Goal: Task Accomplishment & Management: Manage account settings

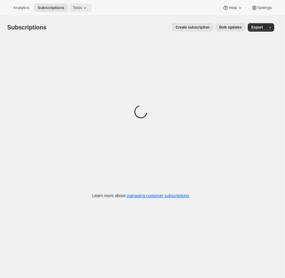
click at [86, 9] on icon at bounding box center [85, 8] width 6 height 6
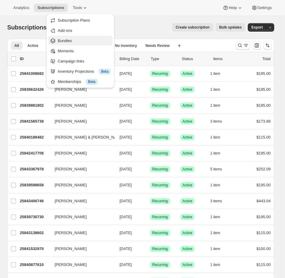
click at [84, 41] on span "Bundles" at bounding box center [84, 41] width 53 height 6
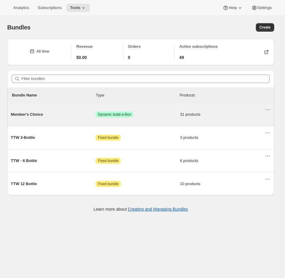
click at [143, 118] on div "Member's Choice Success Dynamic build-a-Box 31 products" at bounding box center [138, 115] width 254 height 16
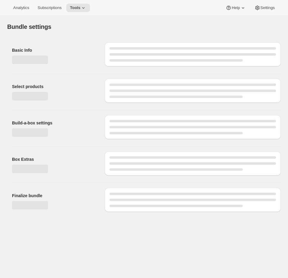
type input "Member's Choice"
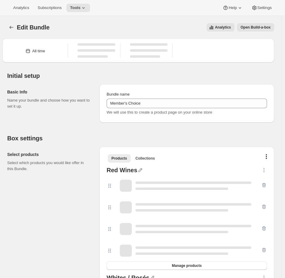
click at [258, 26] on span "Open Build-a-box" at bounding box center [256, 27] width 30 height 5
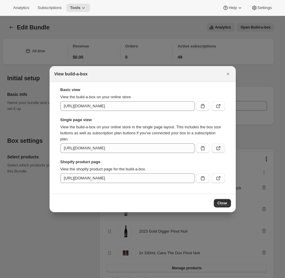
click at [221, 151] on button ":reh:" at bounding box center [218, 148] width 13 height 10
click at [87, 33] on div at bounding box center [142, 139] width 285 height 278
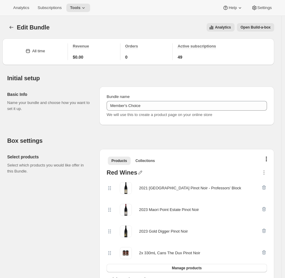
click at [254, 29] on span "Open Build-a-box" at bounding box center [256, 27] width 30 height 5
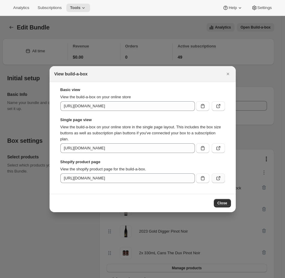
click at [214, 176] on button ":reh:" at bounding box center [218, 178] width 13 height 10
click at [146, 18] on div at bounding box center [142, 139] width 285 height 278
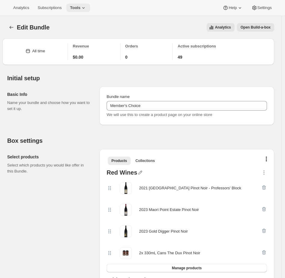
click at [80, 6] on span "Tools" at bounding box center [75, 7] width 11 height 5
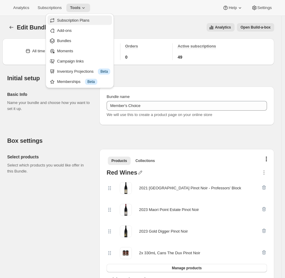
click at [74, 19] on span "Subscription Plans" at bounding box center [73, 20] width 32 height 5
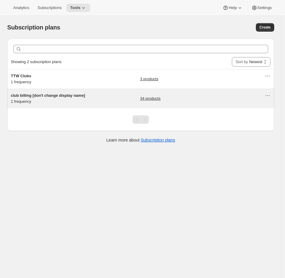
click at [80, 98] on h5 "club billing [don't change display name]" at bounding box center [48, 95] width 75 height 6
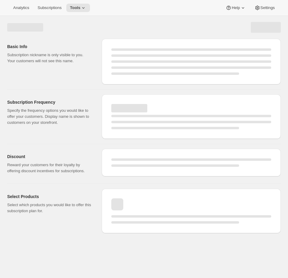
select select "WEEK"
select select "MONTH"
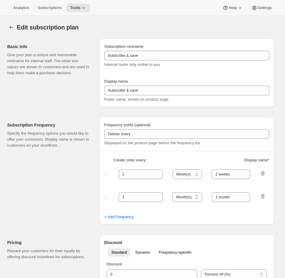
type input "club billing [don't change display name]"
type input "Join the Club"
type input "3"
select select "MONTH"
type input "3 month"
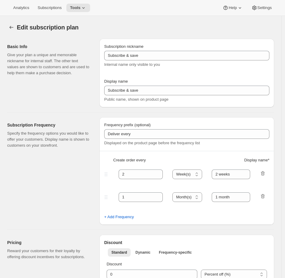
checkbox input "true"
select select "YEARDAY"
select select "2"
select select "5"
select select "8"
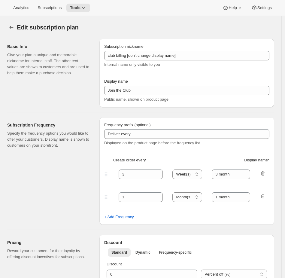
select select "11"
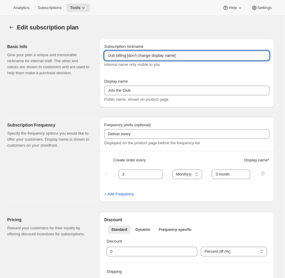
drag, startPoint x: 211, startPoint y: 56, endPoint x: 129, endPoint y: 53, distance: 82.6
click at [129, 53] on input "club billing [don't change display name]" at bounding box center [186, 56] width 165 height 10
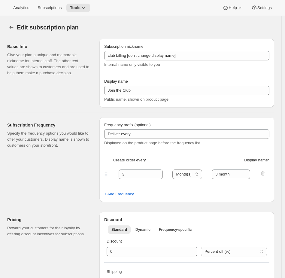
click at [45, 96] on div "Basic Info Give your plan a unique and memorable nickname for internal staff. T…" at bounding box center [50, 73] width 87 height 68
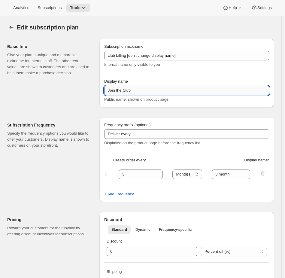
click at [130, 89] on input "Join the Club" at bounding box center [186, 91] width 165 height 10
click at [144, 90] on input "Join the Club" at bounding box center [186, 91] width 165 height 10
click at [94, 6] on div "Analytics Subscriptions Tools Help Settings" at bounding box center [142, 8] width 285 height 16
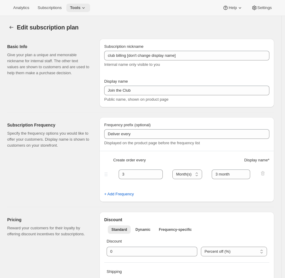
click at [83, 6] on icon at bounding box center [83, 8] width 6 height 6
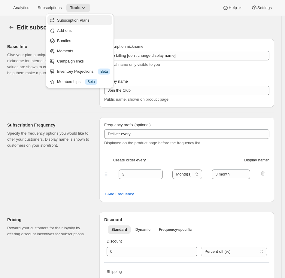
click at [76, 23] on button "Subscription Plans" at bounding box center [79, 20] width 65 height 10
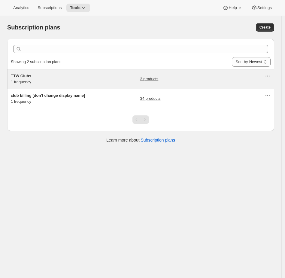
click at [66, 75] on h5 "TTW Clubs" at bounding box center [48, 76] width 75 height 6
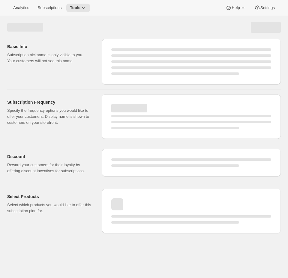
select select "WEEK"
select select "MONTH"
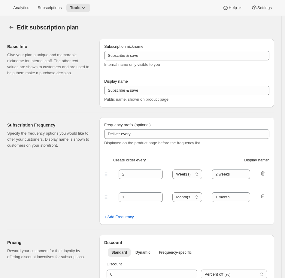
type input "TTW Clubs"
type input "Join the Trust the Winemaker's Club"
type input "3"
select select "MONTH"
type input "3 months"
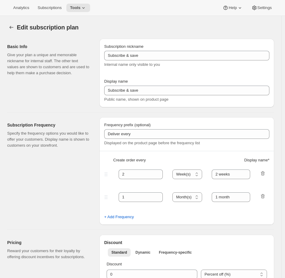
checkbox input "true"
select select "YEARDAY"
select select "2"
select select "5"
select select "8"
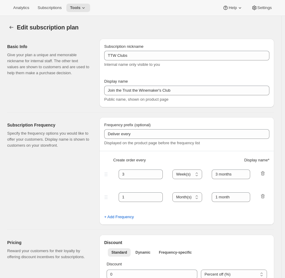
select select "11"
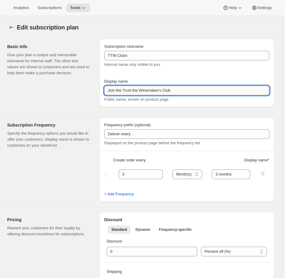
click at [159, 88] on input "Join the Trust the Winemaker's Club" at bounding box center [186, 91] width 165 height 10
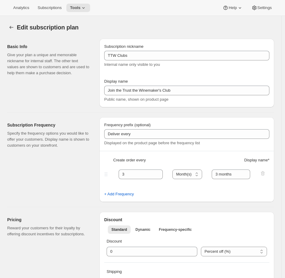
drag, startPoint x: 77, startPoint y: 51, endPoint x: 126, endPoint y: 0, distance: 70.3
click at [79, 49] on div "Basic Info Give your plan a unique and memorable nickname for internal staff. T…" at bounding box center [48, 60] width 83 height 32
click at [79, 10] on span "Tools" at bounding box center [75, 7] width 11 height 5
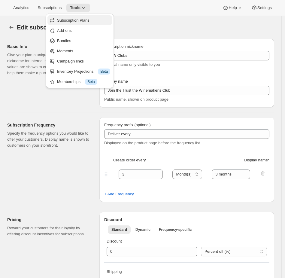
click at [74, 21] on span "Subscription Plans" at bounding box center [73, 20] width 32 height 5
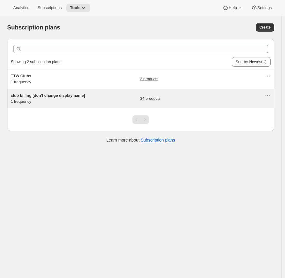
click at [84, 96] on h5 "club billing [don't change display name]" at bounding box center [48, 95] width 75 height 6
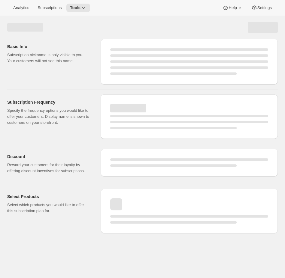
select select "WEEK"
select select "MONTH"
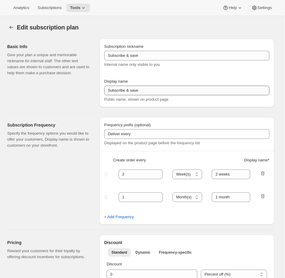
type input "club billing [don't change display name]"
type input "Join the Club"
type input "3"
select select "MONTH"
type input "3 month"
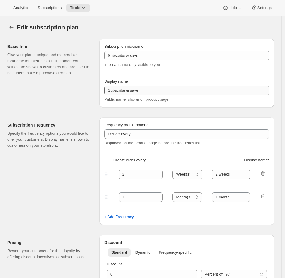
checkbox input "true"
select select "YEARDAY"
select select "2"
select select "5"
select select "8"
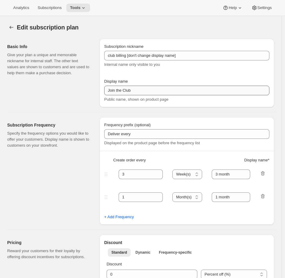
select select "11"
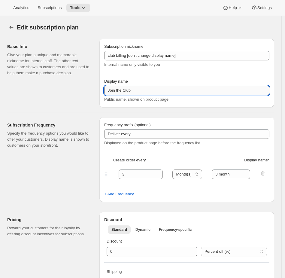
click at [138, 89] on input "Join the Club" at bounding box center [186, 91] width 165 height 10
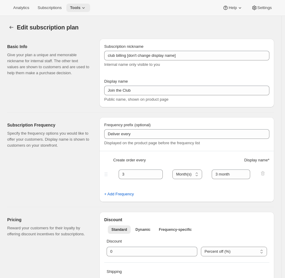
click at [80, 9] on span "Tools" at bounding box center [75, 7] width 11 height 5
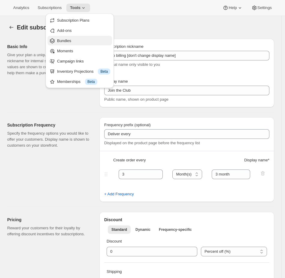
click at [60, 40] on span "Bundles" at bounding box center [64, 40] width 14 height 5
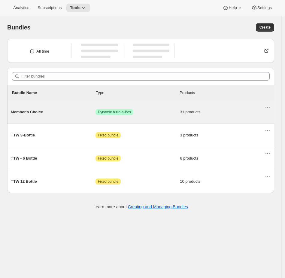
click at [153, 116] on div "Member's Choice Success Dynamic build-a-Box 31 products" at bounding box center [138, 112] width 254 height 16
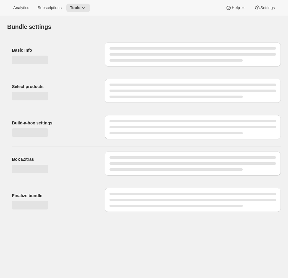
type input "Member's Choice"
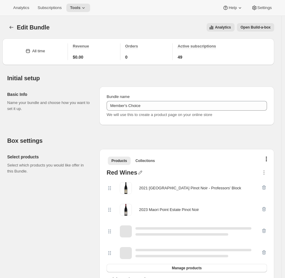
click at [270, 26] on span "Open Build-a-box" at bounding box center [256, 27] width 30 height 5
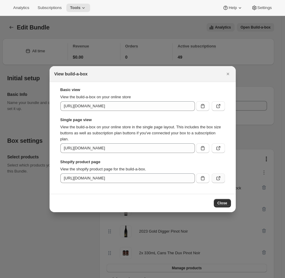
click at [222, 178] on button ":ro8:" at bounding box center [218, 178] width 13 height 10
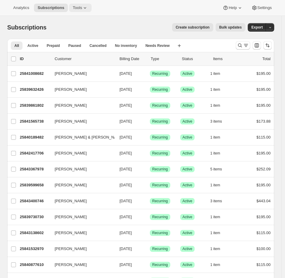
click at [88, 9] on icon at bounding box center [85, 8] width 6 height 6
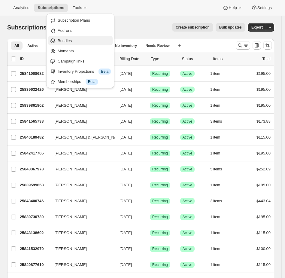
click at [68, 42] on span "Bundles" at bounding box center [65, 40] width 14 height 5
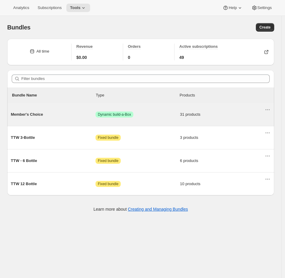
click at [168, 118] on div "Member's Choice Success Dynamic build-a-Box 31 products" at bounding box center [138, 115] width 254 height 16
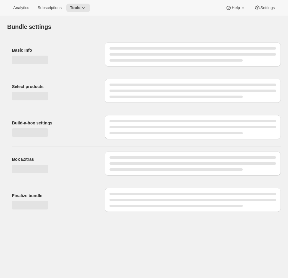
type input "Member's Choice"
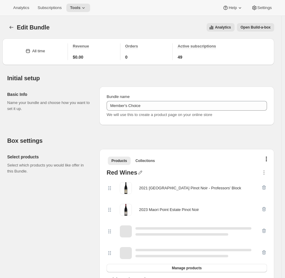
click at [265, 29] on span "Open Build-a-box" at bounding box center [256, 27] width 30 height 5
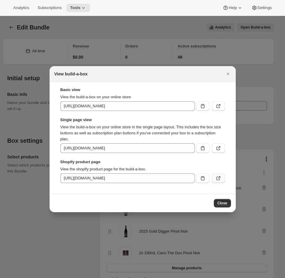
click at [222, 182] on button ":rel:" at bounding box center [218, 178] width 13 height 10
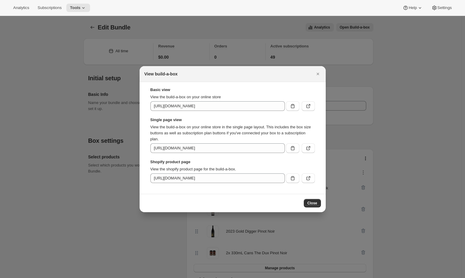
click at [288, 92] on div at bounding box center [232, 139] width 465 height 278
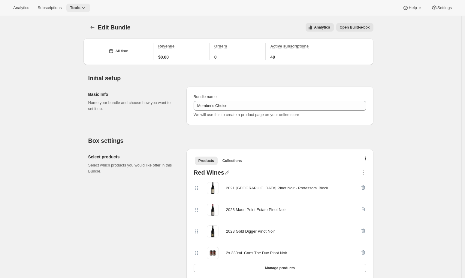
click at [86, 5] on icon at bounding box center [83, 8] width 6 height 6
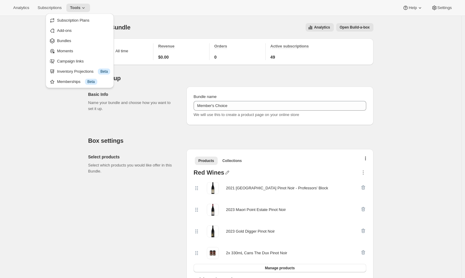
click at [255, 31] on div "Analytics Open Build-a-box" at bounding box center [256, 27] width 236 height 8
